Goal: Information Seeking & Learning: Understand process/instructions

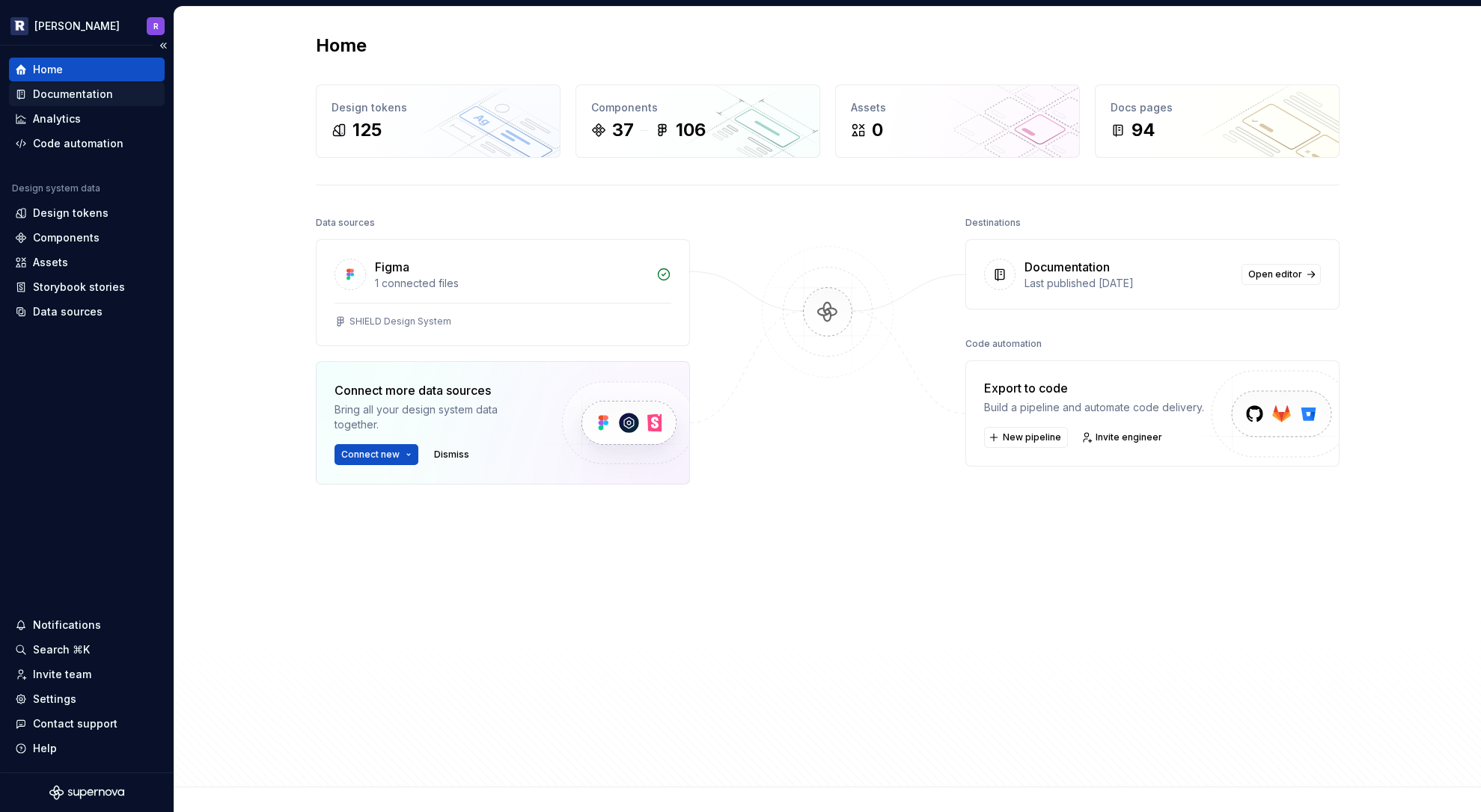
click at [72, 88] on div "Documentation" at bounding box center [73, 94] width 80 height 15
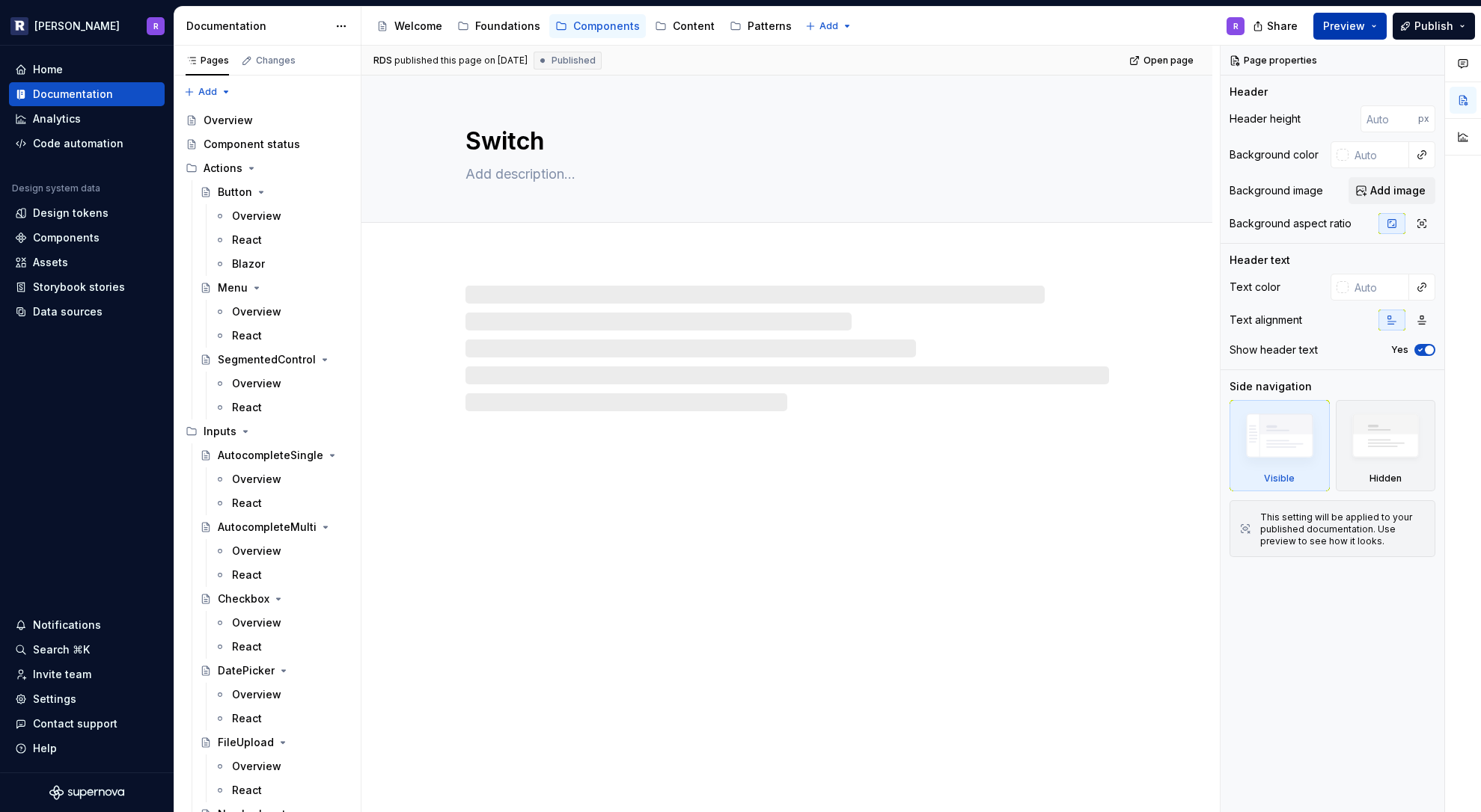
click at [1348, 27] on span "Preview" at bounding box center [1343, 26] width 42 height 15
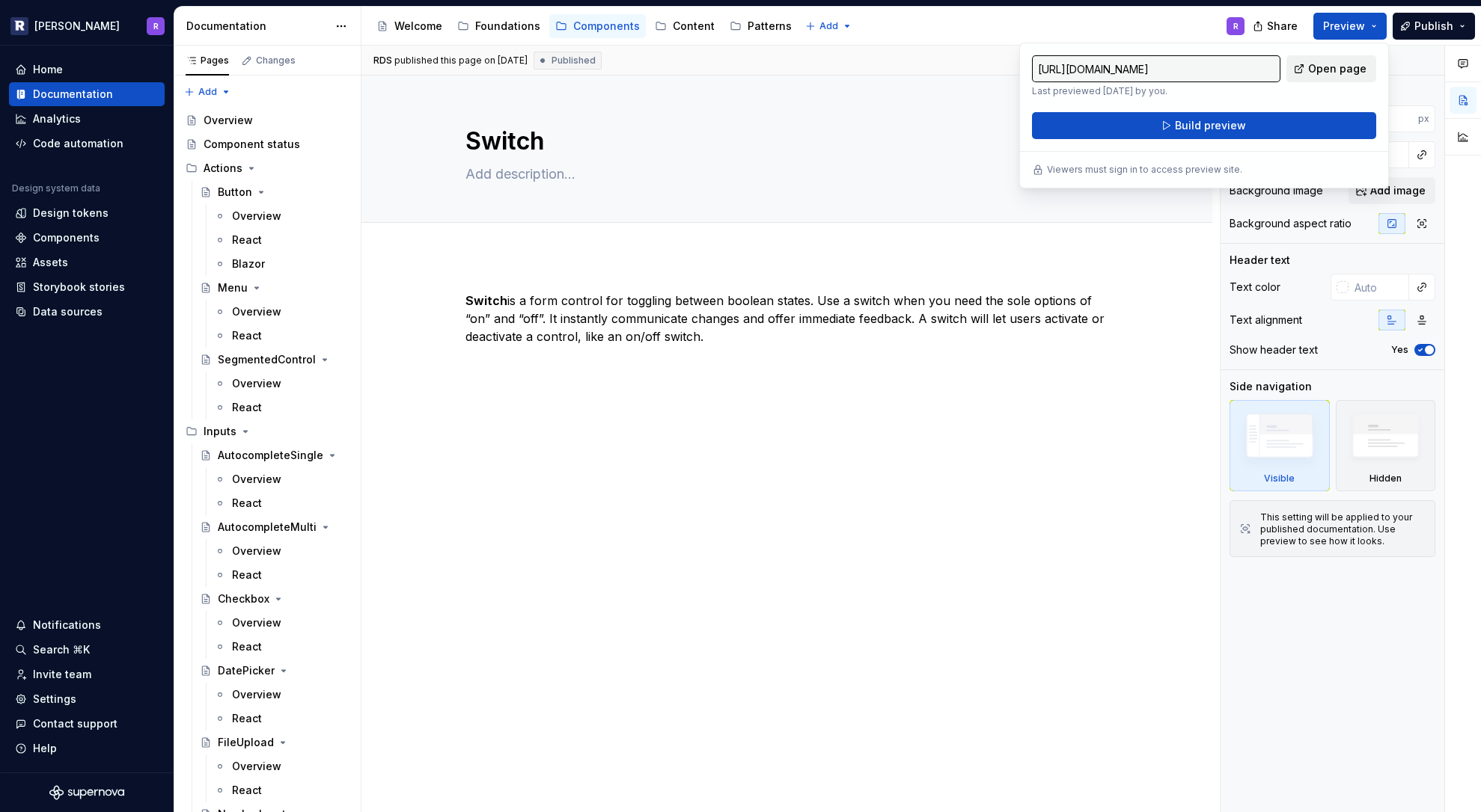
click at [1356, 63] on span "Open page" at bounding box center [1337, 69] width 58 height 15
type textarea "*"
click at [1040, 10] on div "Accessibility guide for tree Page tree. Navigate the tree with the arrow keys. …" at bounding box center [809, 26] width 895 height 39
